Goal: Task Accomplishment & Management: Complete application form

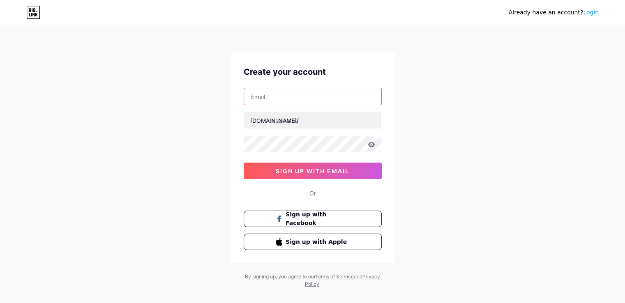
click at [320, 96] on input "text" at bounding box center [312, 96] width 137 height 16
type input "[EMAIL_ADDRESS][DOMAIN_NAME]"
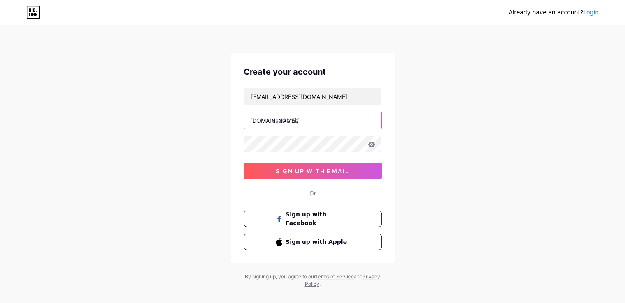
click at [312, 117] on input "text" at bounding box center [312, 120] width 137 height 16
type input "kocmocx69"
click at [373, 146] on icon at bounding box center [370, 144] width 7 height 5
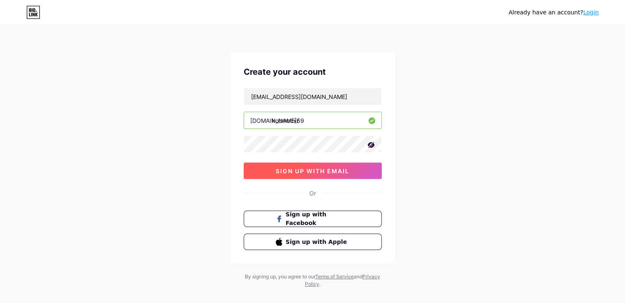
click at [338, 173] on span "sign up with email" at bounding box center [312, 171] width 73 height 7
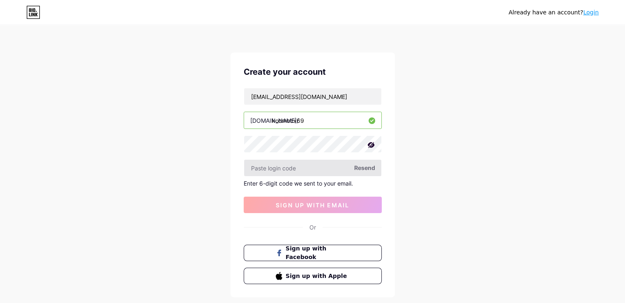
click at [338, 175] on input "text" at bounding box center [312, 168] width 137 height 16
paste input "658542"
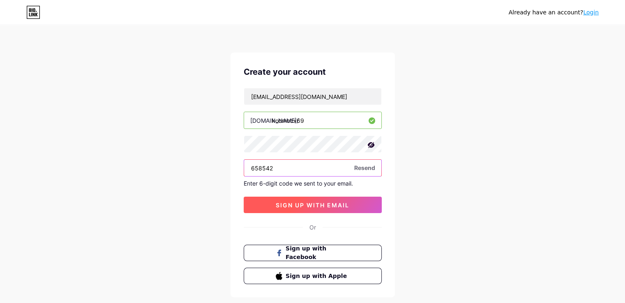
type input "658542"
click at [324, 209] on button "sign up with email" at bounding box center [312, 205] width 138 height 16
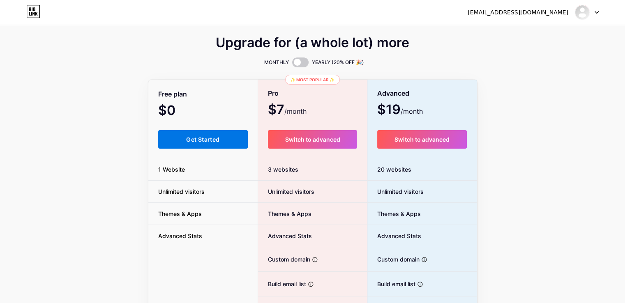
click at [232, 135] on button "Get Started" at bounding box center [203, 139] width 90 height 18
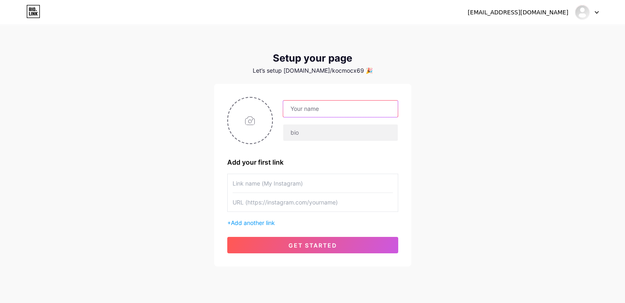
click at [321, 112] on input "text" at bounding box center [340, 109] width 114 height 16
paste input "✦˚⋆🌸𝓚𝓞𝓒𝓜𝓞𝓒🌸⋆˚✦"
type input "✦˚⋆🌸𝓚𝓞𝓒𝓜𝓞𝓒🌸⋆˚✦"
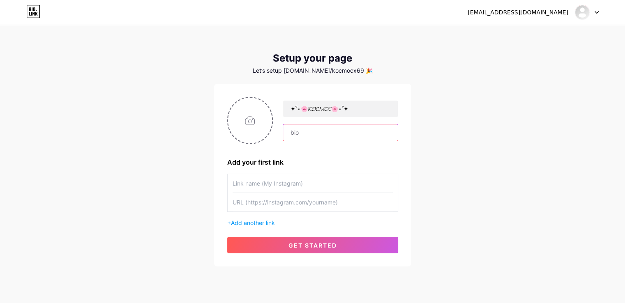
click at [335, 132] on input "text" at bounding box center [340, 132] width 114 height 16
click at [308, 129] on input "text" at bounding box center [340, 132] width 114 height 16
click at [236, 113] on input "file" at bounding box center [250, 121] width 44 height 46
type input "C:\fakepath\Без названия (1).jpg"
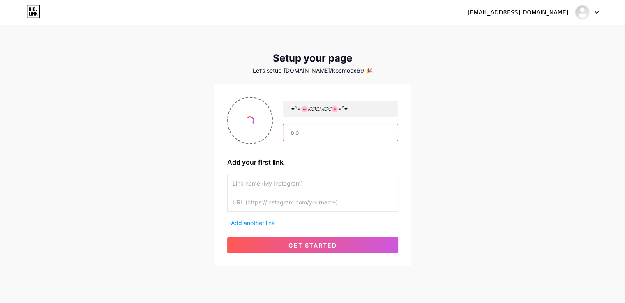
click at [327, 133] on input "text" at bounding box center [340, 132] width 114 height 16
type input "H"
click at [322, 131] on input "hi! i" at bounding box center [340, 132] width 114 height 16
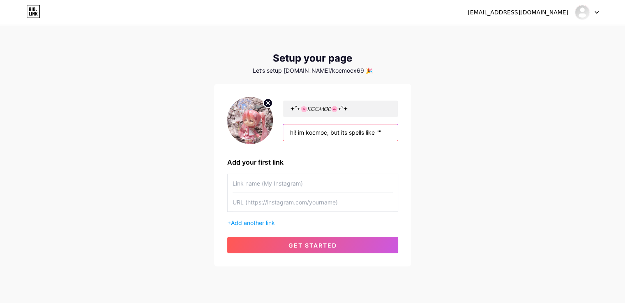
drag, startPoint x: 378, startPoint y: 133, endPoint x: 427, endPoint y: 120, distance: 50.9
click at [384, 129] on input "hi! im kocmoc, but its spells like """ at bounding box center [340, 132] width 114 height 16
click at [380, 129] on input "hi! im kocmoc, but its spells like """ at bounding box center [340, 132] width 114 height 16
drag, startPoint x: 393, startPoint y: 127, endPoint x: 414, endPoint y: 127, distance: 21.4
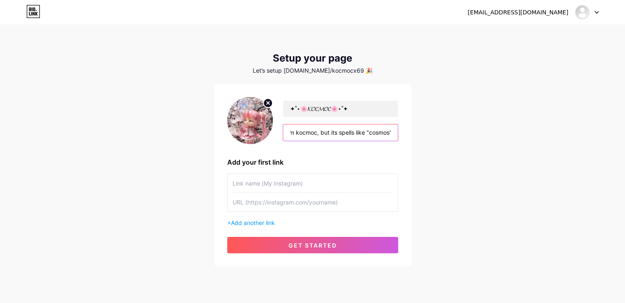
click at [393, 127] on input "hi! im kocmoc, but its spells like "cosmos"" at bounding box center [340, 132] width 114 height 16
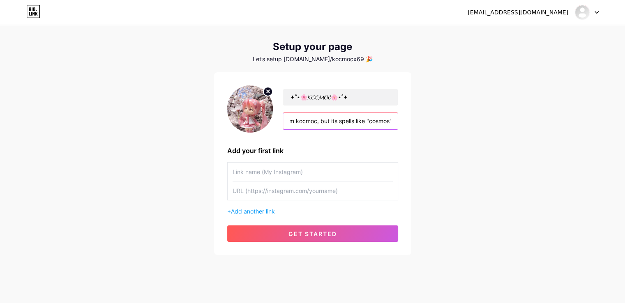
scroll to position [23, 0]
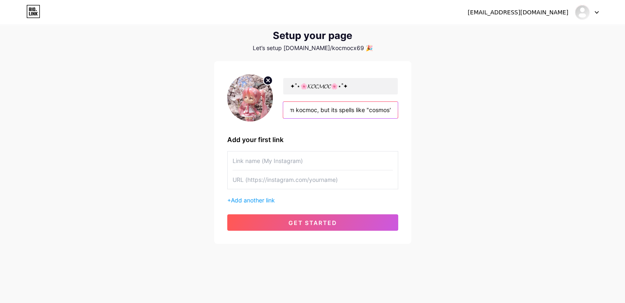
click at [393, 109] on input "hi! im kocmoc, but its spells like "cosmos"" at bounding box center [340, 110] width 114 height 16
click at [390, 110] on input "hi! im kocmoc, but its spells like "cosmos"" at bounding box center [340, 110] width 114 height 16
drag, startPoint x: 383, startPoint y: 110, endPoint x: 358, endPoint y: 108, distance: 25.2
click at [358, 108] on input "hi! im kocmoc, but its spells like "cosmos"" at bounding box center [340, 110] width 114 height 16
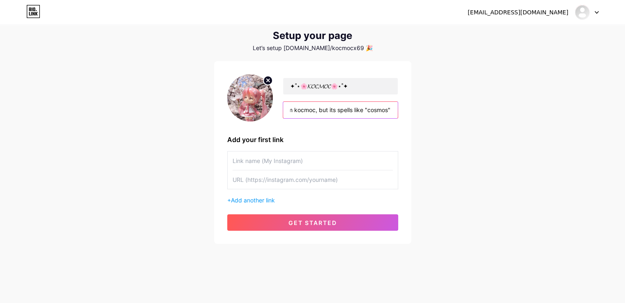
click at [391, 110] on input "hi! im kocmoc, but its spells like "cosmos"" at bounding box center [340, 110] width 114 height 16
drag, startPoint x: 388, startPoint y: 109, endPoint x: 435, endPoint y: 113, distance: 47.0
click at [394, 110] on input "hi! im kocmoc, but its spells like "cosmos"" at bounding box center [340, 110] width 114 height 16
click at [393, 109] on input "hi! im kocmoc, but its spells like "cosmos"" at bounding box center [340, 110] width 114 height 16
click at [390, 107] on input "hi! im kocmoc, but its spells like "cosmos"" at bounding box center [340, 110] width 114 height 16
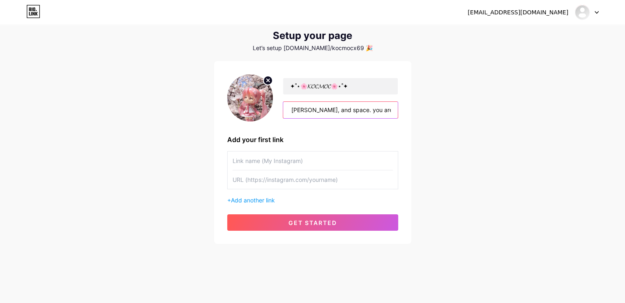
scroll to position [0, 131]
type input "hi! im kocmoc, but its spells like "cosmos". i love [PERSON_NAME], and space. y…"
click at [332, 161] on input "text" at bounding box center [312, 161] width 160 height 18
click at [261, 200] on span "Add another link" at bounding box center [253, 200] width 44 height 7
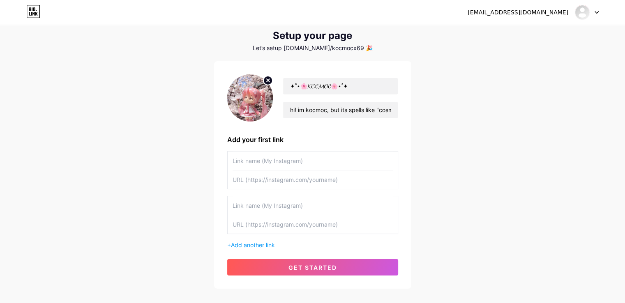
click at [287, 161] on input "text" at bounding box center [312, 161] width 160 height 18
